Goal: Check status

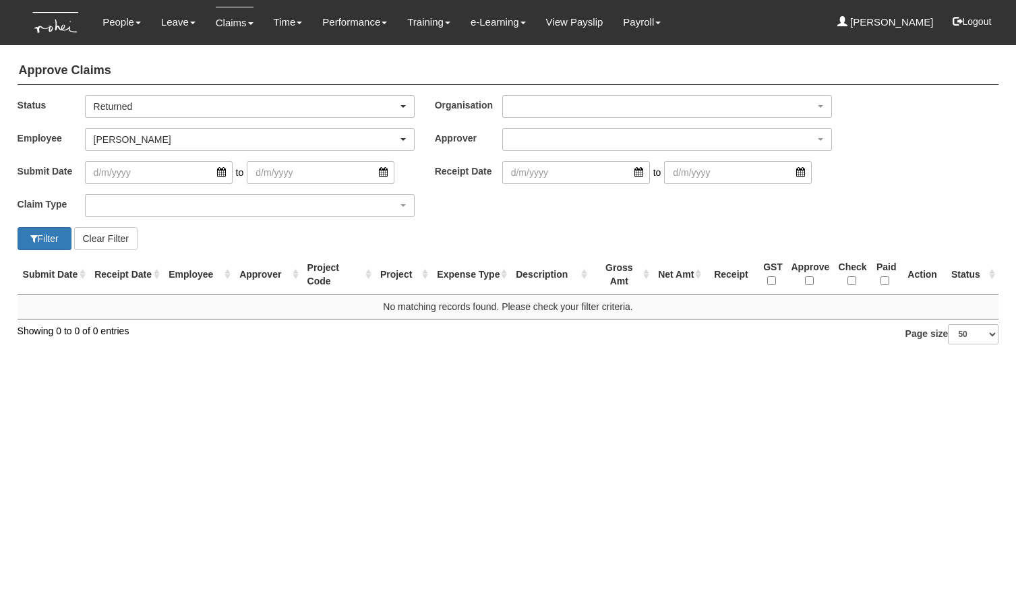
select select "Returned"
select select "c87f28ee-46e8-457b-a18d-40a9b1eaf965"
select select "50"
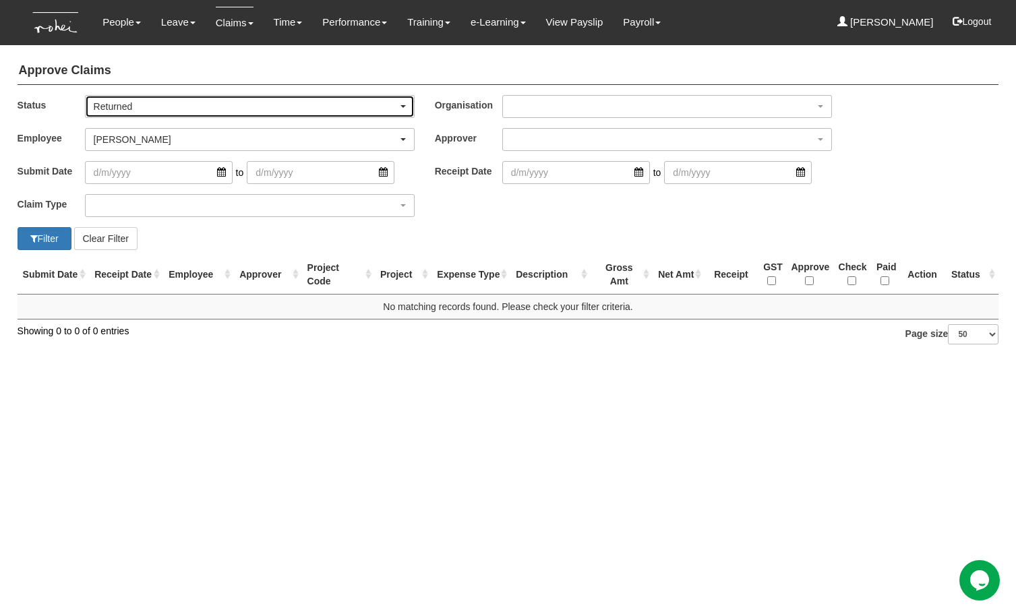
click at [142, 109] on div "Returned" at bounding box center [246, 106] width 304 height 13
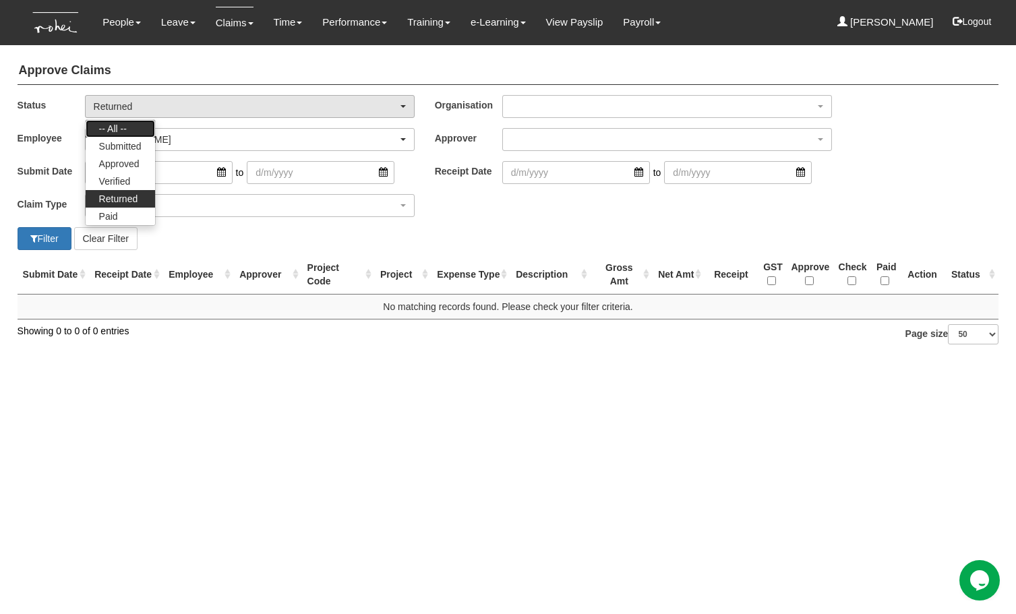
click at [129, 129] on link "-- All --" at bounding box center [120, 129] width 69 height 18
select select "All"
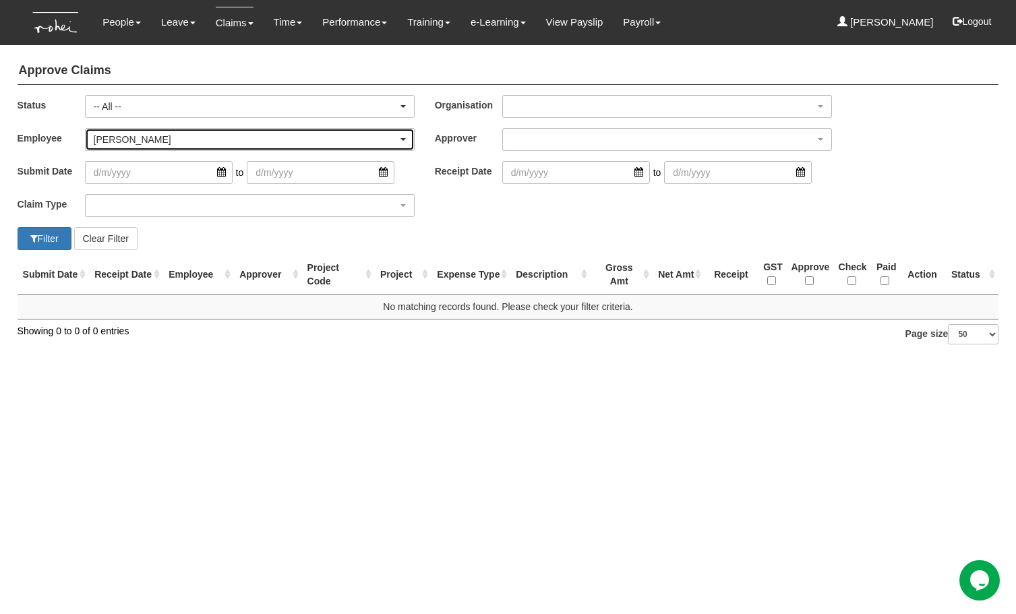
click at [138, 137] on div "[PERSON_NAME]" at bounding box center [246, 139] width 304 height 13
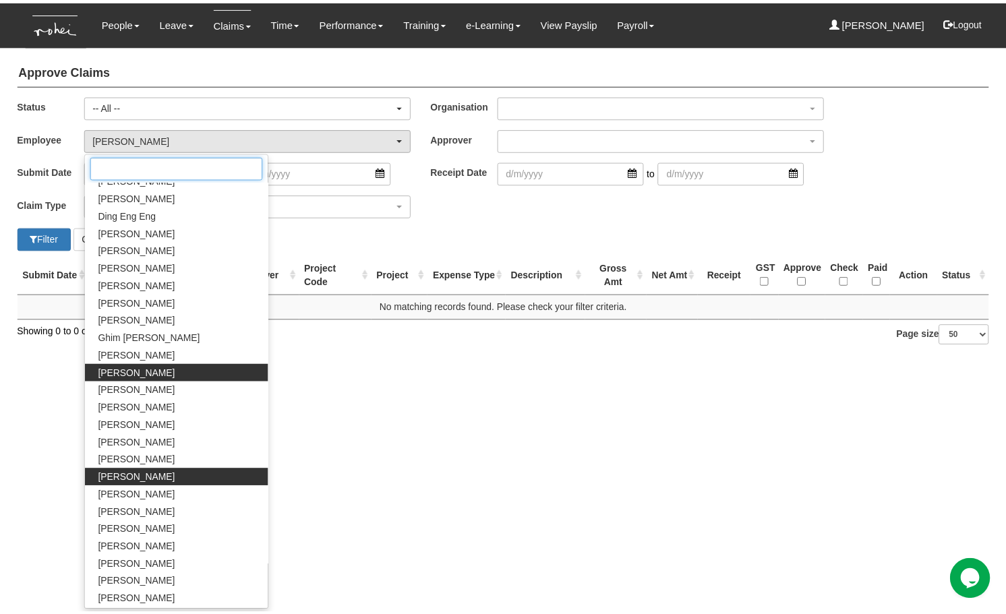
scroll to position [373, 0]
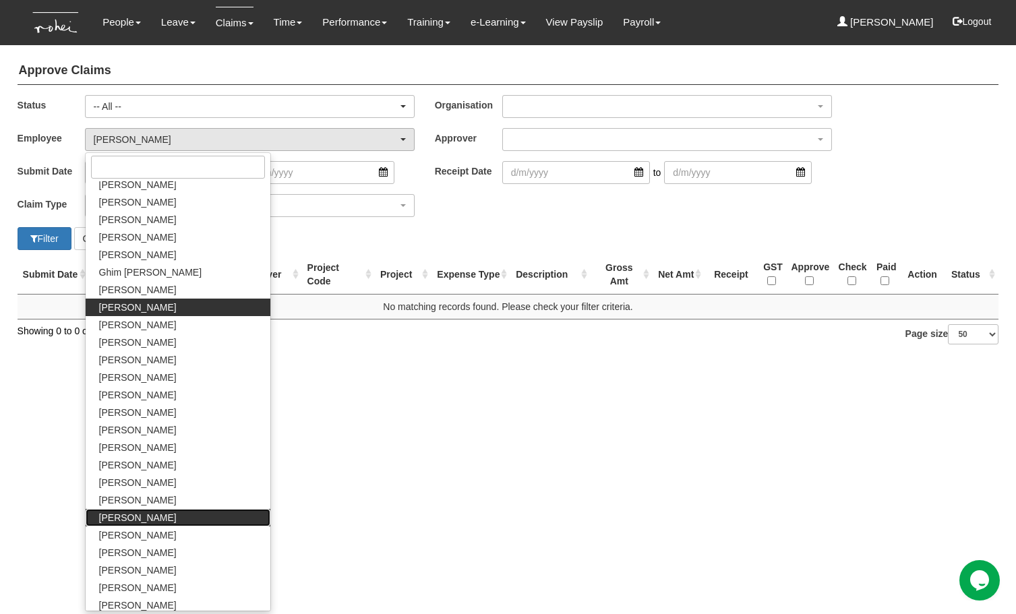
click at [142, 520] on span "[PERSON_NAME]" at bounding box center [138, 517] width 78 height 13
select select "41d79307-2cda-4882-b0e6-df9b5aff3b02"
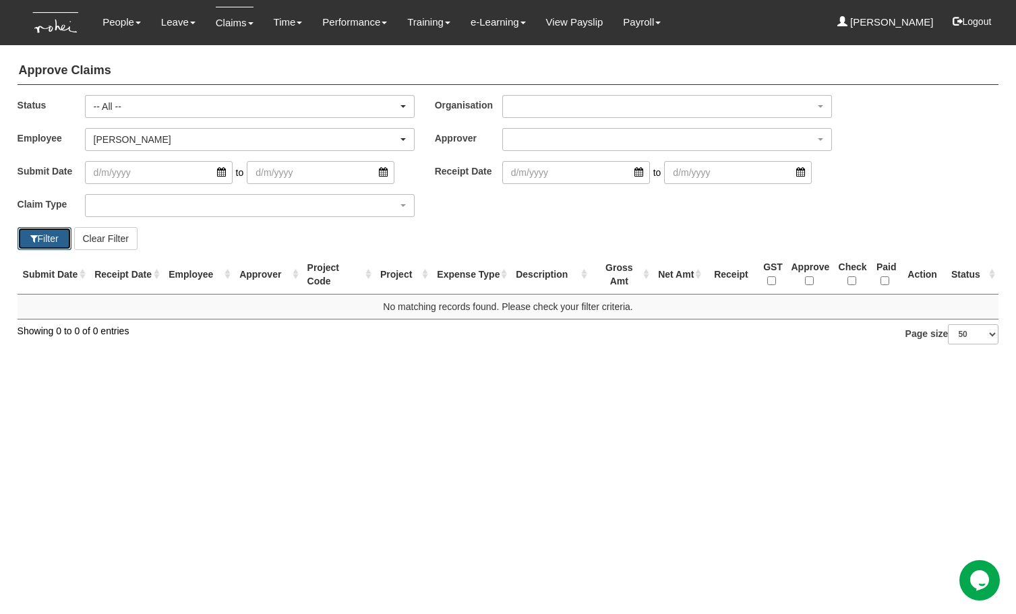
click at [44, 239] on button "Filter" at bounding box center [45, 238] width 54 height 23
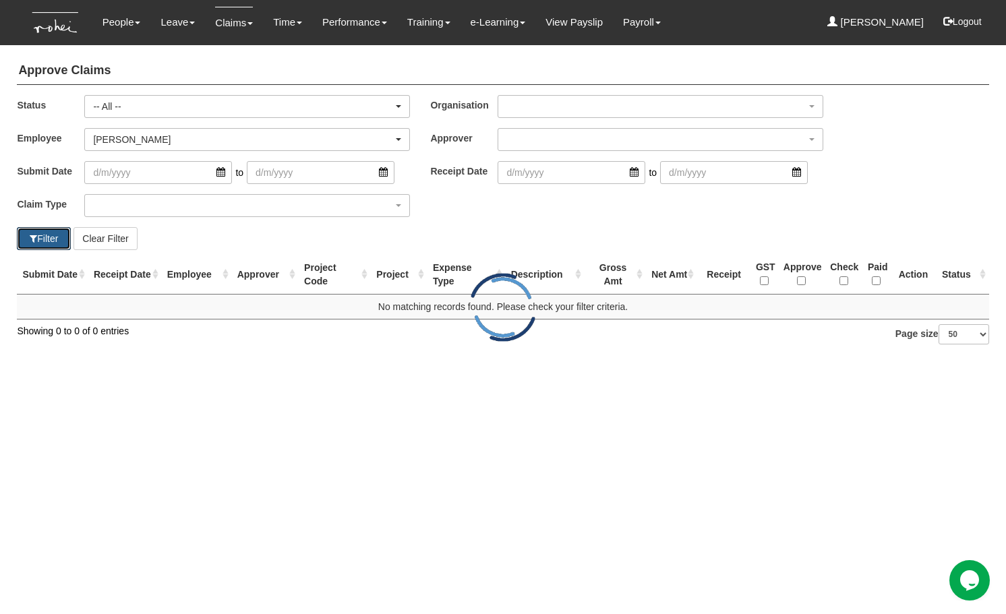
select select "50"
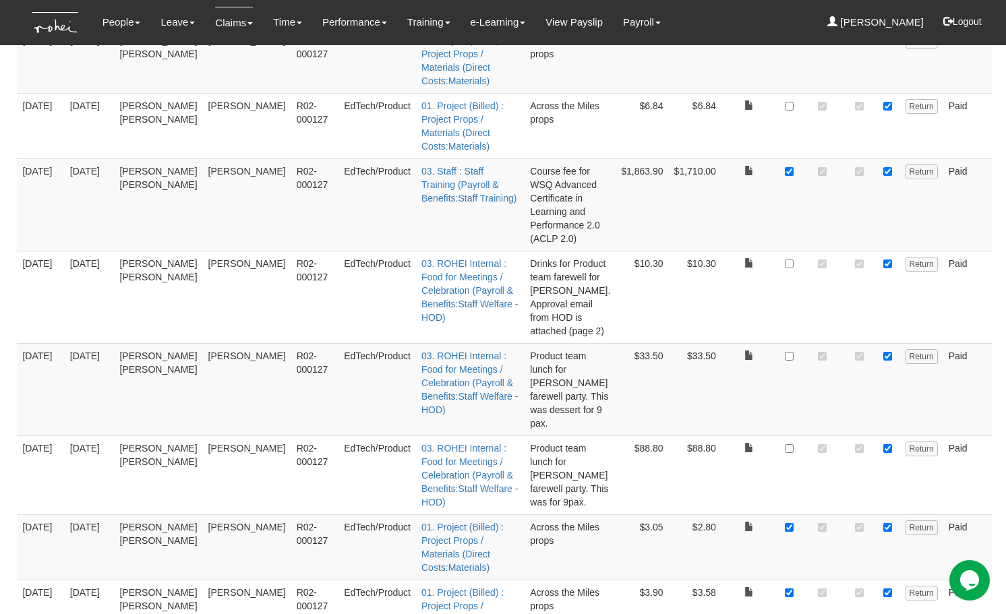
scroll to position [2248, 0]
